Goal: Information Seeking & Learning: Check status

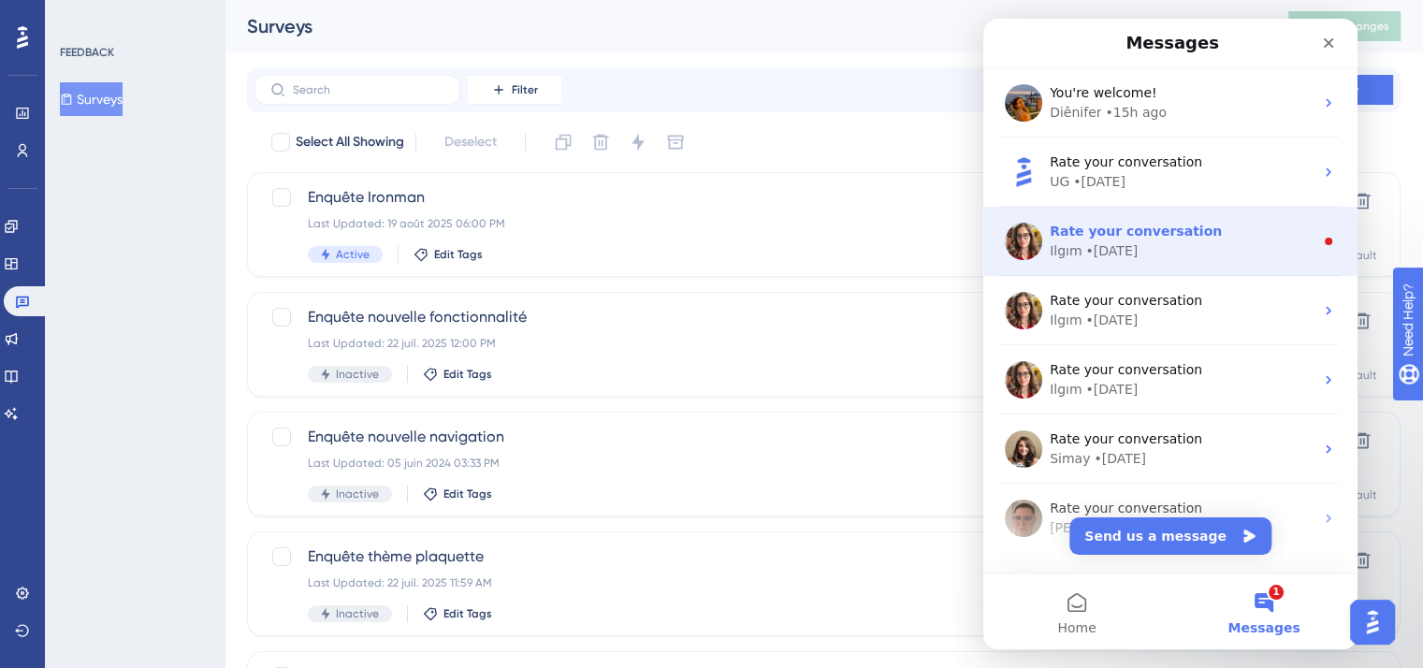
click at [1214, 260] on div "Ilgım • [DATE]" at bounding box center [1182, 251] width 264 height 20
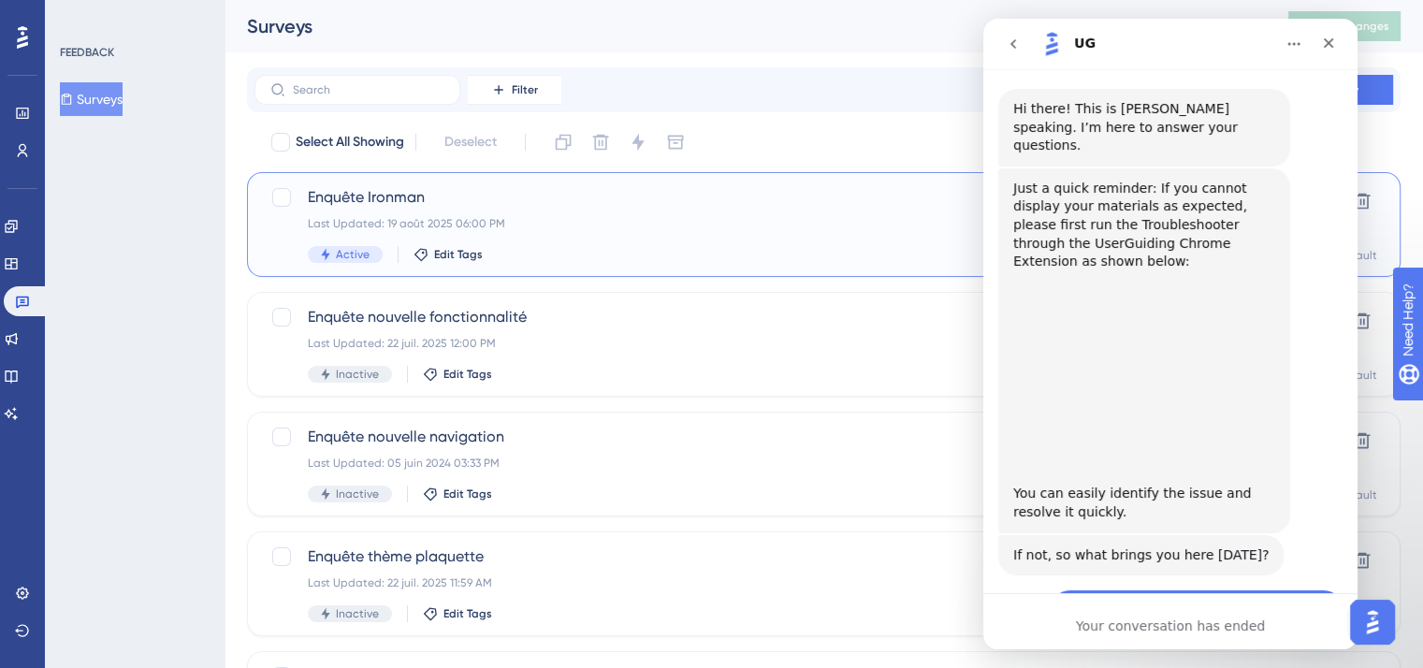
scroll to position [2, 0]
drag, startPoint x: 1408, startPoint y: 211, endPoint x: 1003, endPoint y: 37, distance: 440.7
click at [1003, 37] on button "go back" at bounding box center [1014, 44] width 36 height 36
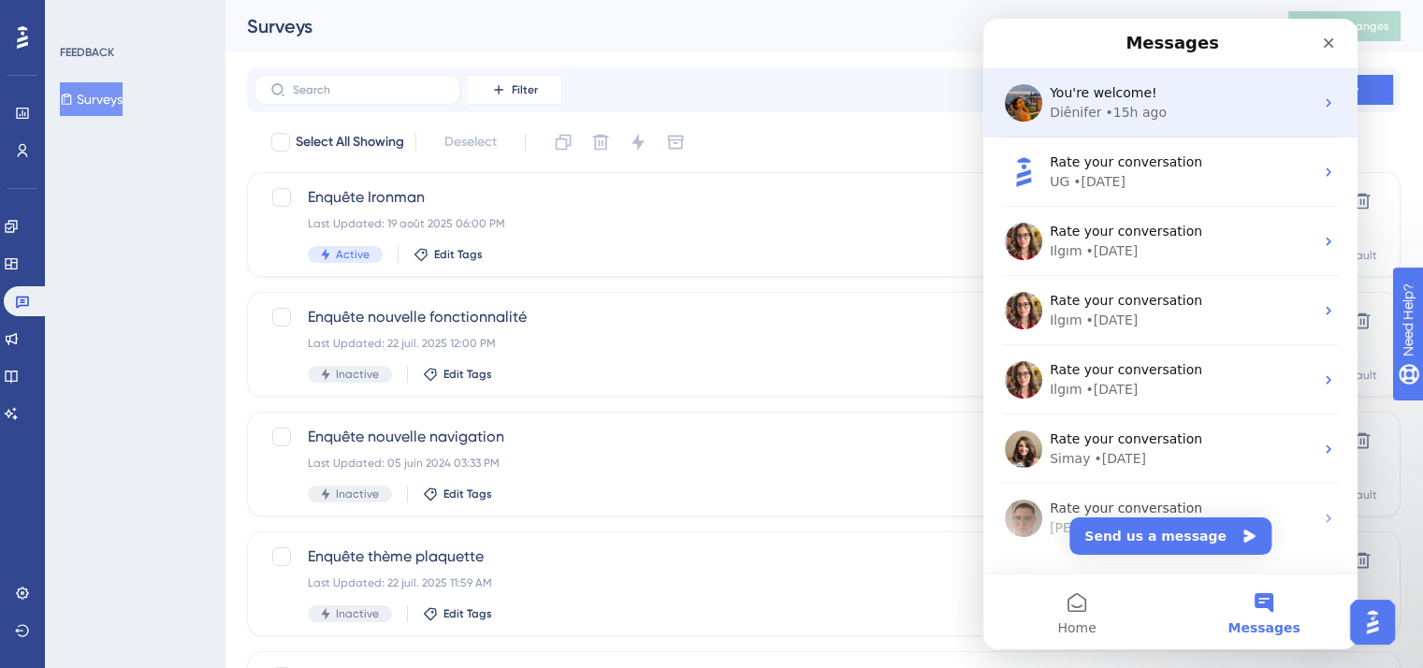
click at [1118, 123] on div "You're welcome! Diênifer • 15h ago" at bounding box center [1171, 102] width 374 height 69
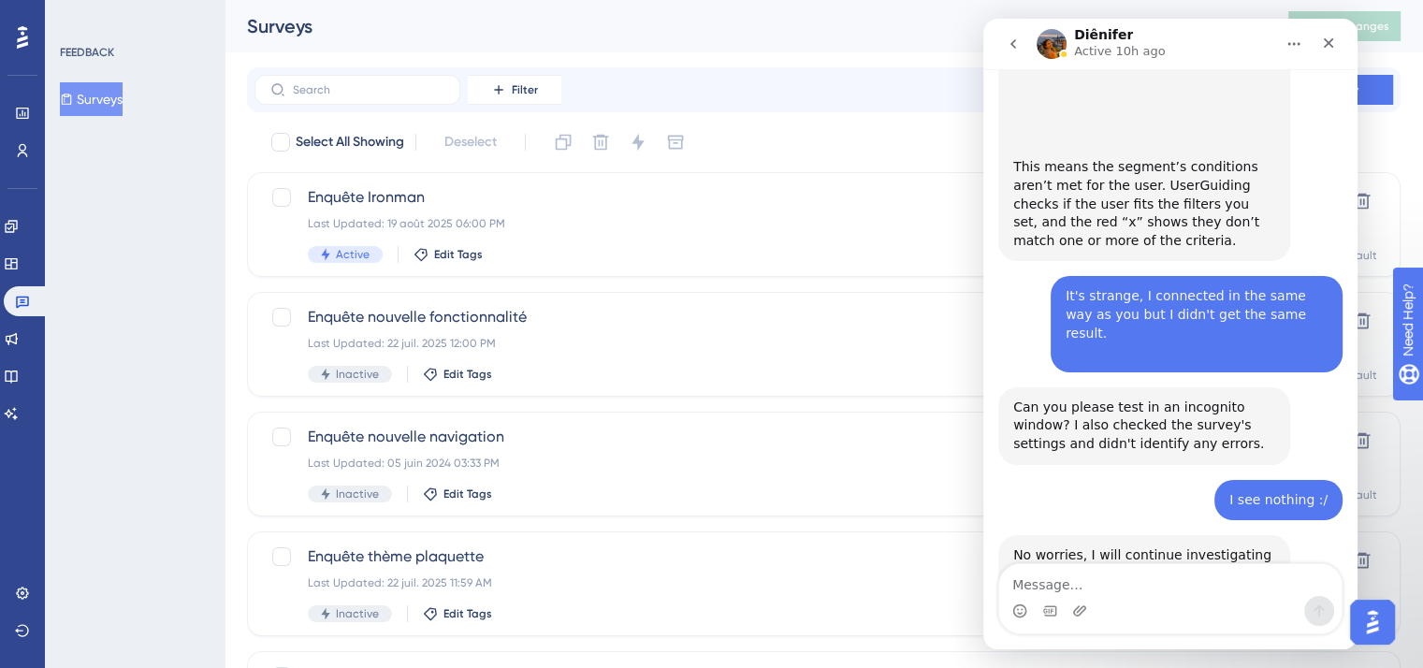
scroll to position [1939, 0]
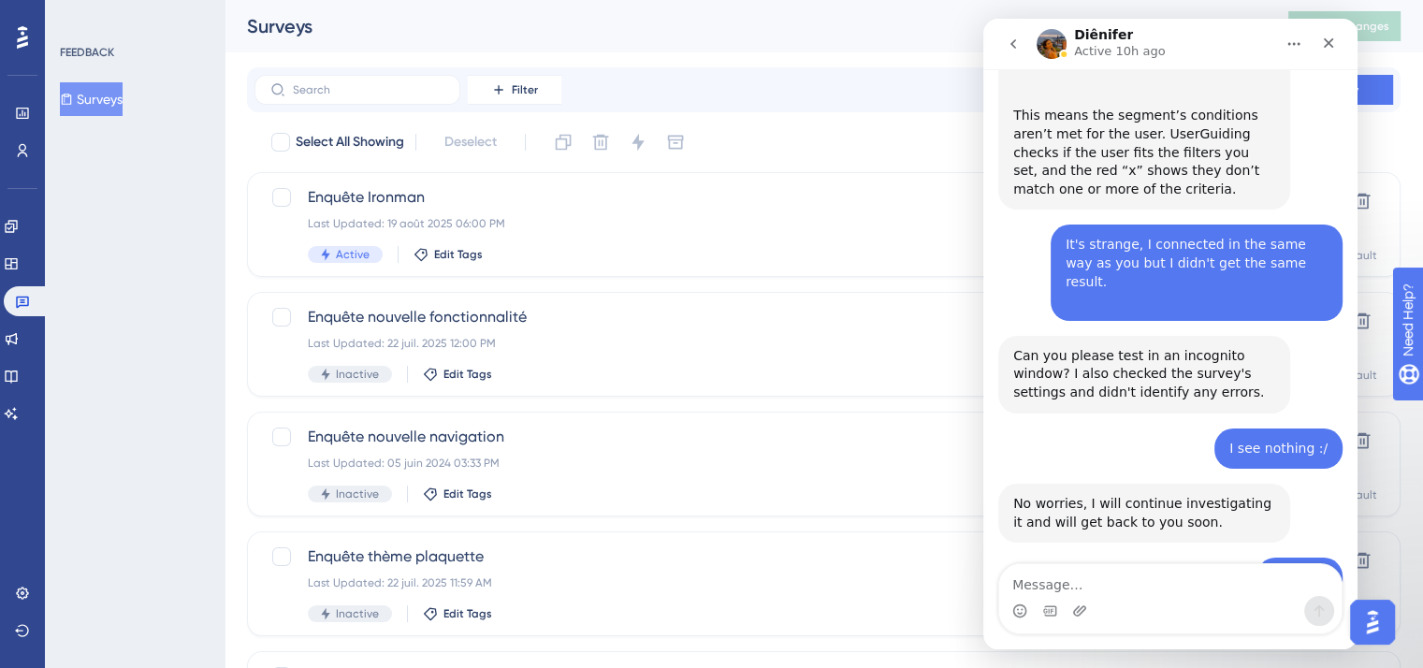
click at [191, 299] on div "FEEDBACK Surveys" at bounding box center [135, 334] width 180 height 668
click at [438, 176] on div "Enquête Ironman Last Updated: 19 août 2025 06:00 PM Active Edit Tags Clone Sett…" at bounding box center [824, 224] width 1154 height 105
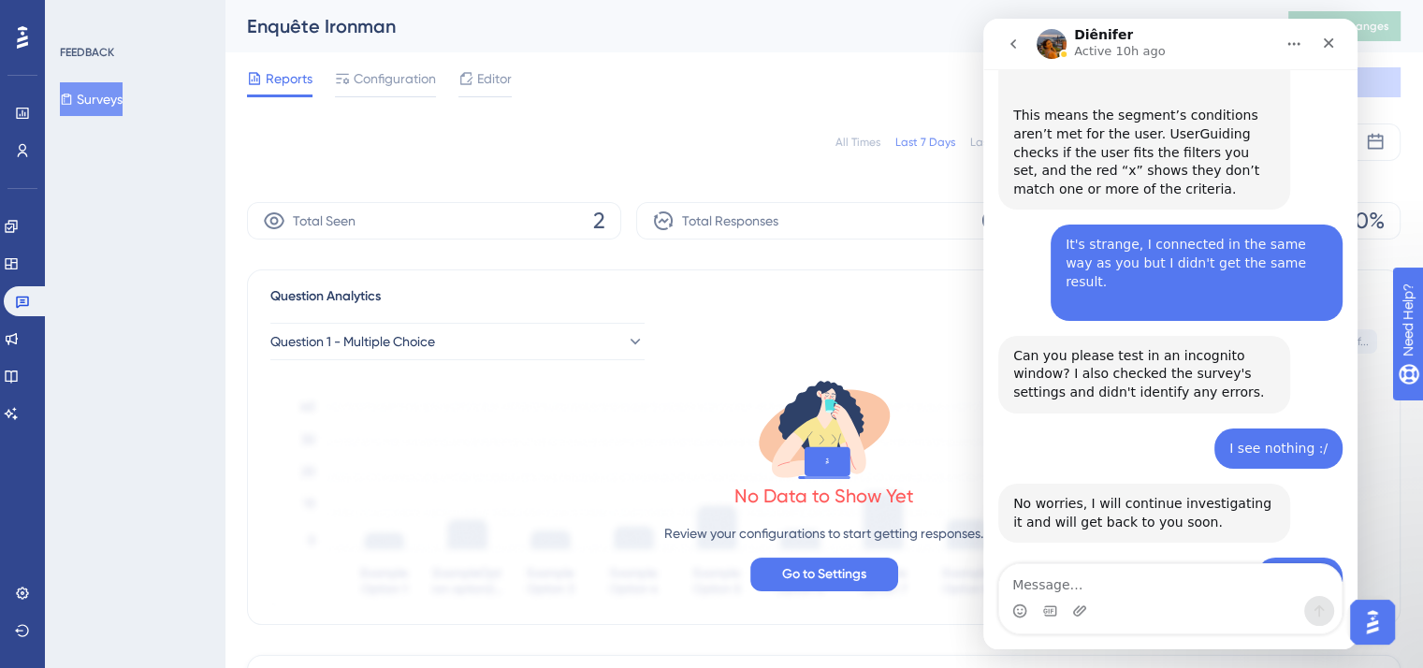
click at [752, 273] on div "Question Analytics Question 1 - Multiple Choice Question ID: 7b54df3f... Copy N…" at bounding box center [824, 448] width 1154 height 356
click at [104, 99] on button "Surveys" at bounding box center [91, 99] width 63 height 34
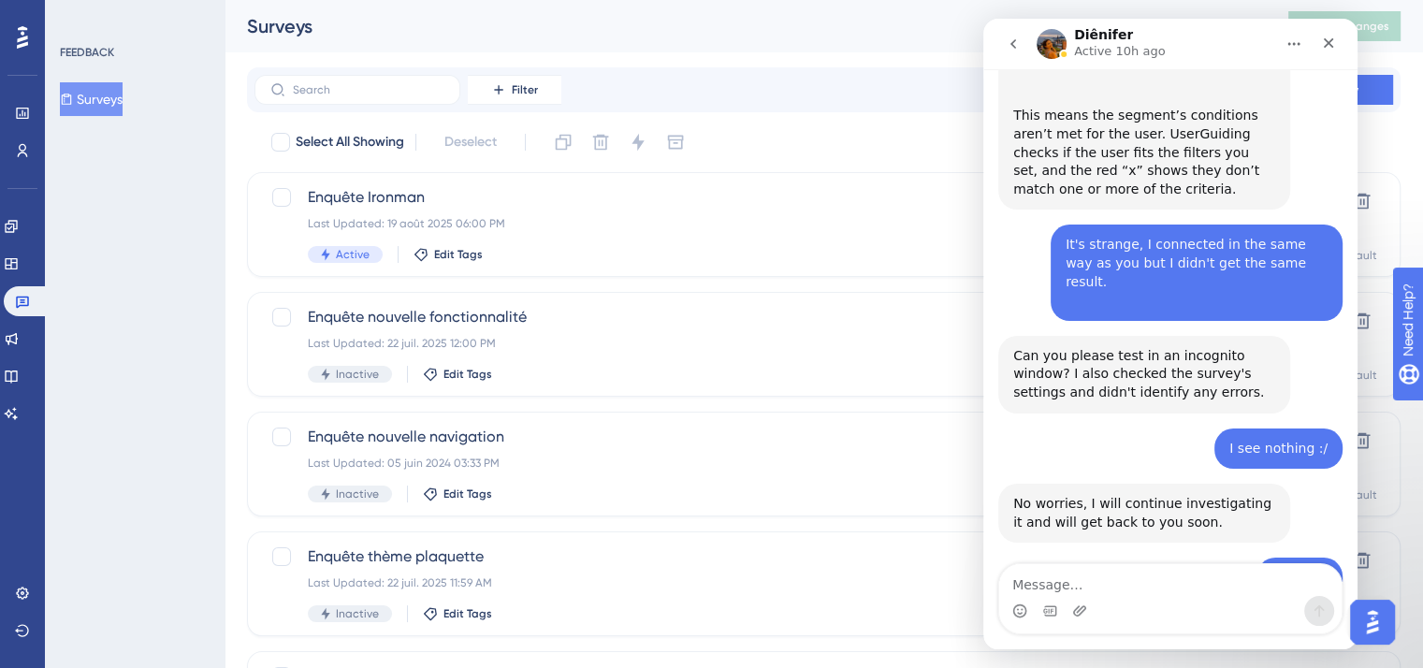
click at [1145, 38] on div "Diênifer Active 10h ago" at bounding box center [1121, 44] width 95 height 33
click at [1019, 51] on icon "go back" at bounding box center [1013, 43] width 15 height 15
